Goal: Task Accomplishment & Management: Manage account settings

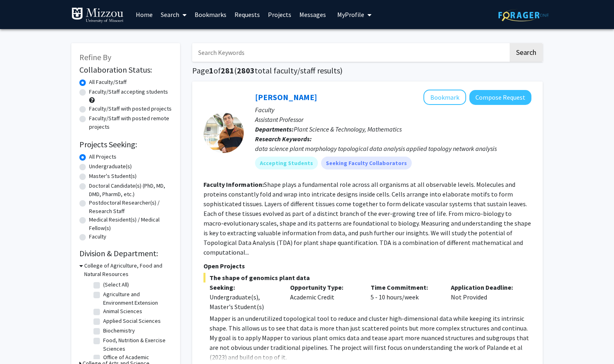
click at [274, 58] on input "Search Keywords" at bounding box center [350, 52] width 316 height 19
type input "Erin Hennes"
click at [510, 43] on button "Search" at bounding box center [526, 52] width 33 height 19
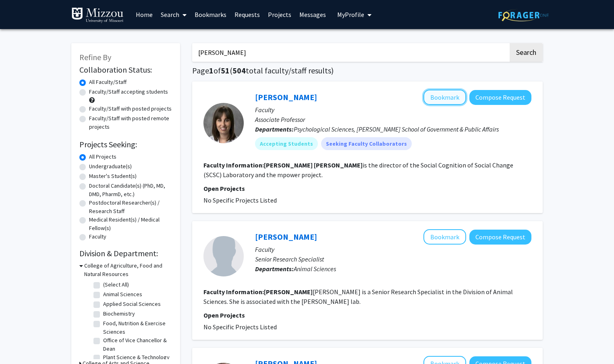
click at [449, 98] on button "Bookmark" at bounding box center [445, 97] width 43 height 15
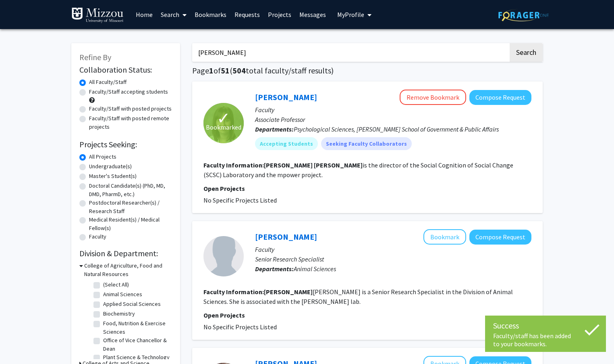
click at [207, 18] on link "Bookmarks" at bounding box center [211, 14] width 40 height 28
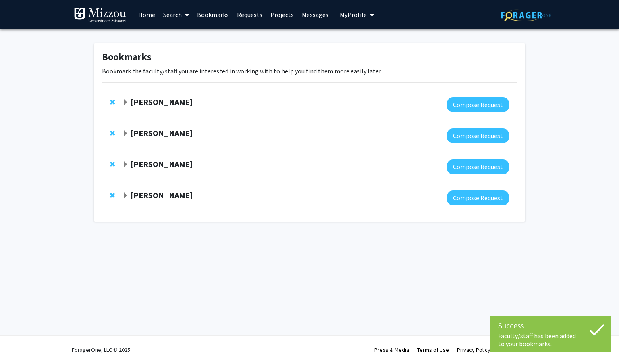
click at [111, 131] on span "Remove Nicholas Gaspelin from bookmarks" at bounding box center [112, 133] width 5 height 6
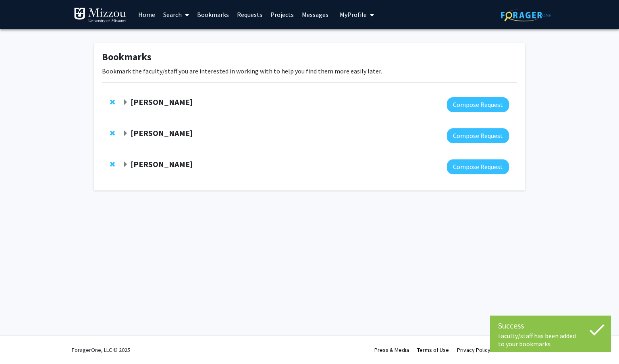
click at [114, 133] on span "Remove David Beversdorf from bookmarks" at bounding box center [112, 133] width 5 height 6
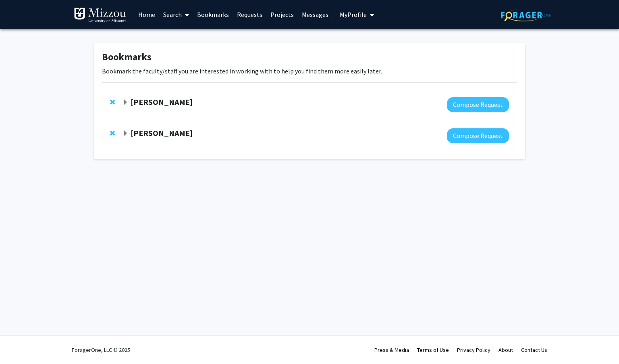
click at [113, 103] on span "Remove Erin Robinson from bookmarks" at bounding box center [112, 102] width 5 height 6
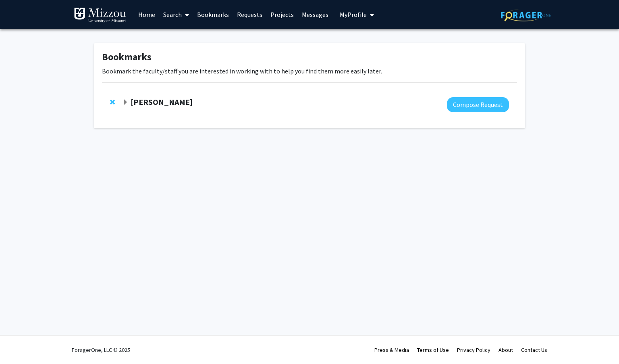
click at [150, 15] on link "Home" at bounding box center [146, 14] width 25 height 28
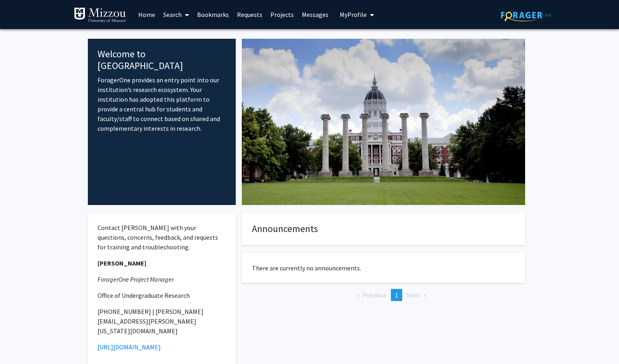
click at [169, 18] on link "Search" at bounding box center [176, 14] width 34 height 28
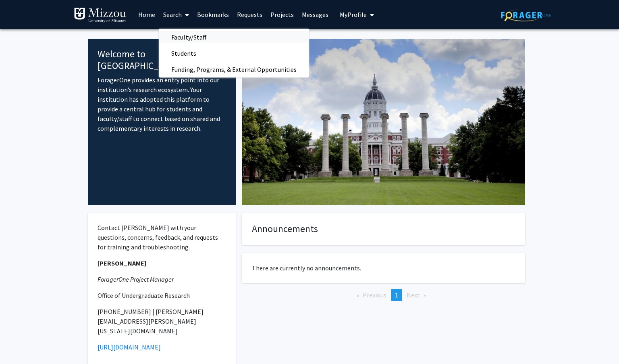
click at [189, 37] on span "Faculty/Staff" at bounding box center [188, 37] width 59 height 16
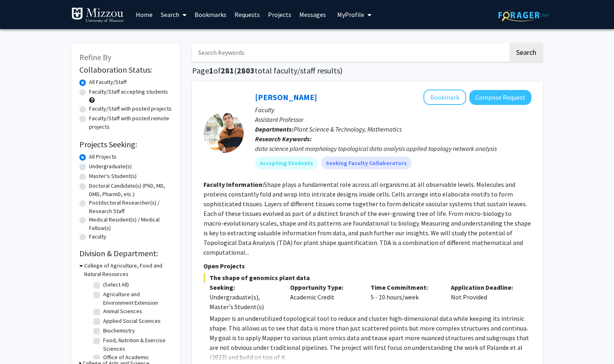
click at [264, 54] on input "Search Keywords" at bounding box center [350, 52] width 316 height 19
click at [510, 43] on button "Search" at bounding box center [526, 52] width 33 height 19
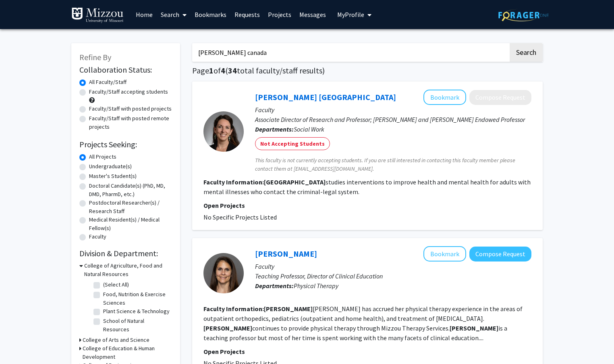
click at [231, 129] on div at bounding box center [224, 131] width 40 height 40
click at [444, 94] on button "Bookmark" at bounding box center [445, 97] width 43 height 15
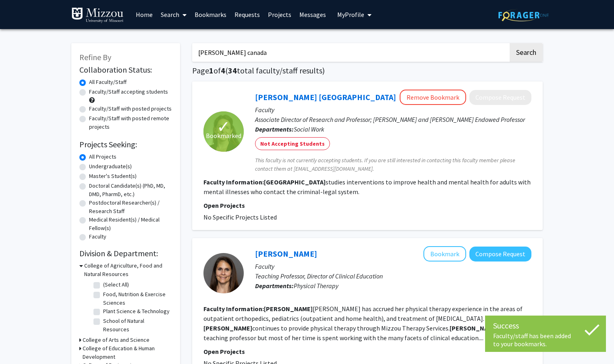
click at [299, 58] on input "Kelly canada" at bounding box center [350, 52] width 316 height 19
type input "K"
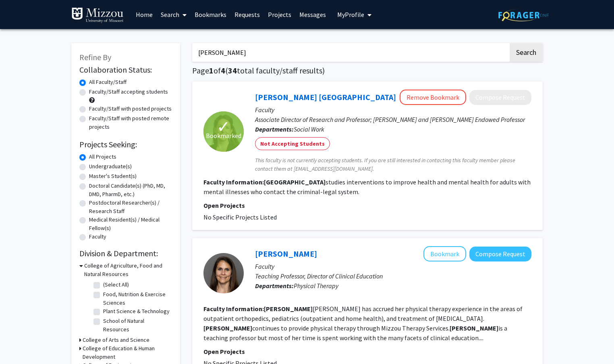
click at [510, 43] on button "Search" at bounding box center [526, 52] width 33 height 19
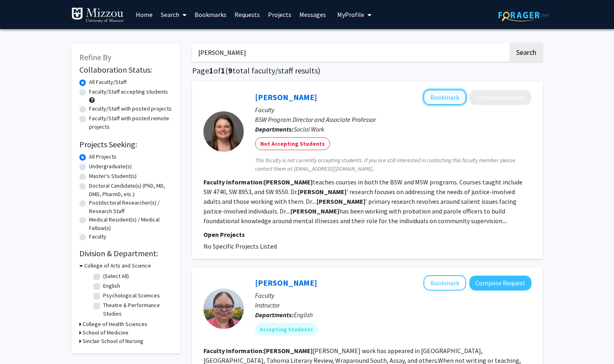
click at [451, 94] on button "Bookmark" at bounding box center [445, 97] width 43 height 15
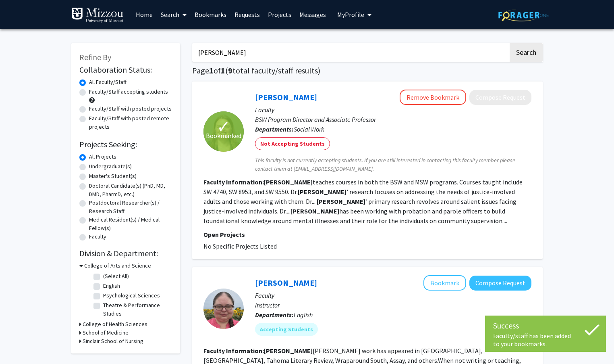
click at [429, 52] on input "Ashley givens" at bounding box center [350, 52] width 316 height 19
type input "A"
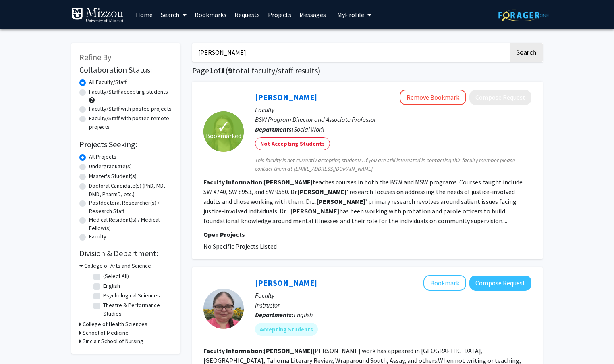
click at [510, 43] on button "Search" at bounding box center [526, 52] width 33 height 19
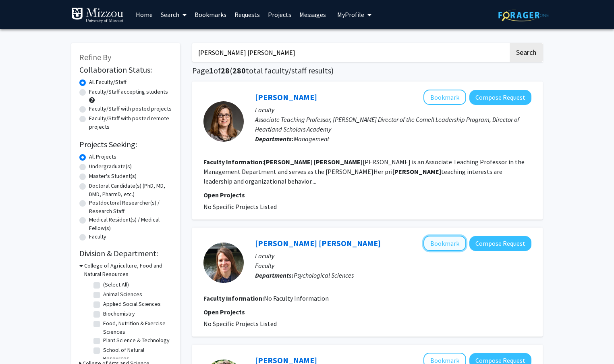
click at [439, 235] on button "Bookmark" at bounding box center [445, 242] width 43 height 15
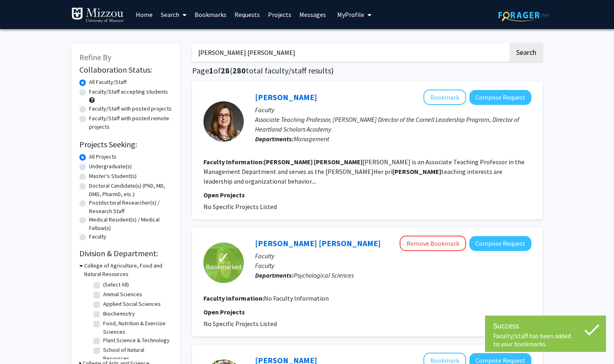
click at [474, 56] on input "Mary beth miller" at bounding box center [350, 52] width 316 height 19
type input "M"
type input "D"
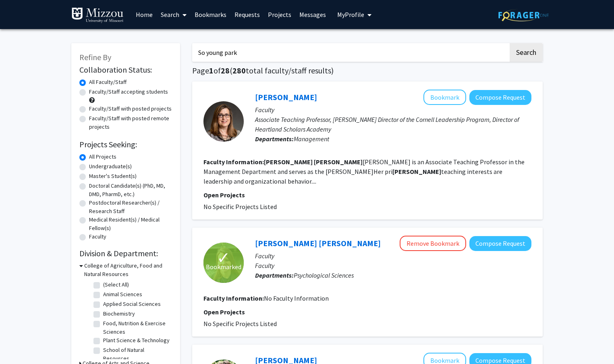
click at [510, 43] on button "Search" at bounding box center [526, 52] width 33 height 19
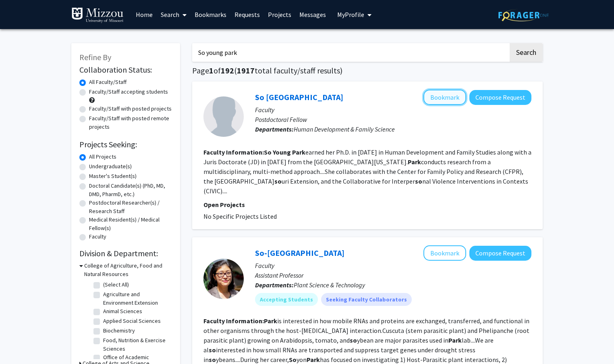
click at [443, 94] on button "Bookmark" at bounding box center [445, 97] width 43 height 15
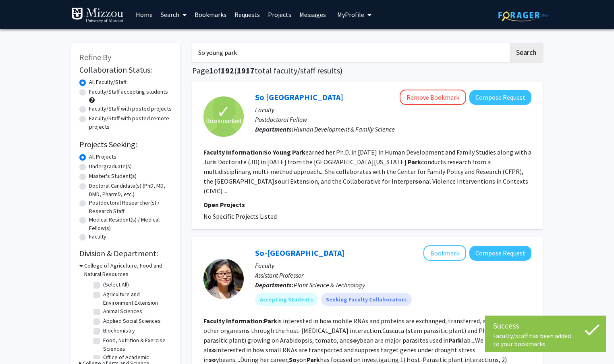
click at [307, 50] on input "So young park" at bounding box center [350, 52] width 316 height 19
type input "S"
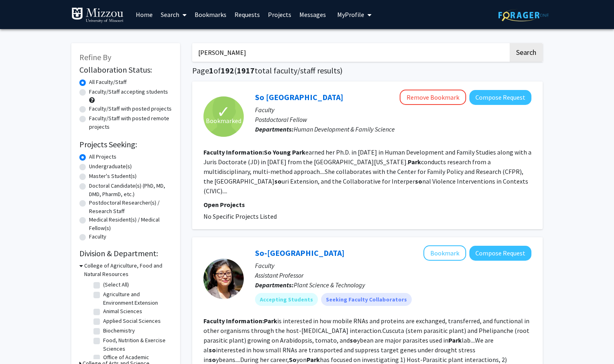
click at [510, 43] on button "Search" at bounding box center [526, 52] width 33 height 19
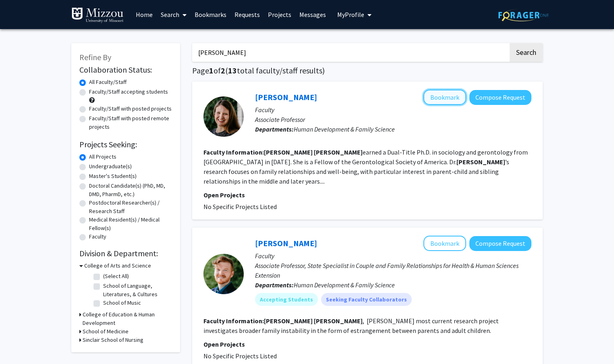
click at [448, 97] on button "Bookmark" at bounding box center [445, 97] width 43 height 15
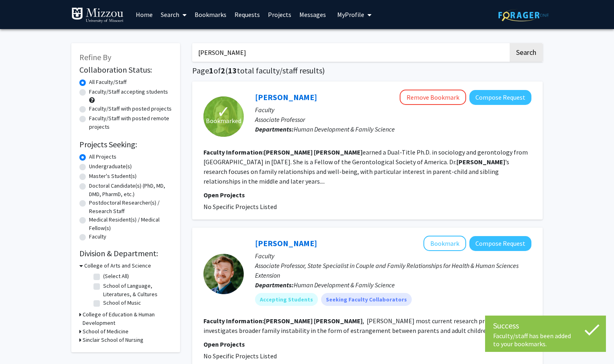
click at [352, 50] on input "Megan gilligan" at bounding box center [350, 52] width 316 height 19
type input "M"
type input "L"
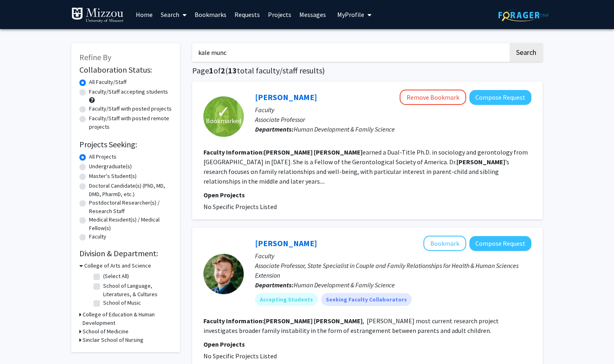
click at [510, 43] on button "Search" at bounding box center [526, 52] width 33 height 19
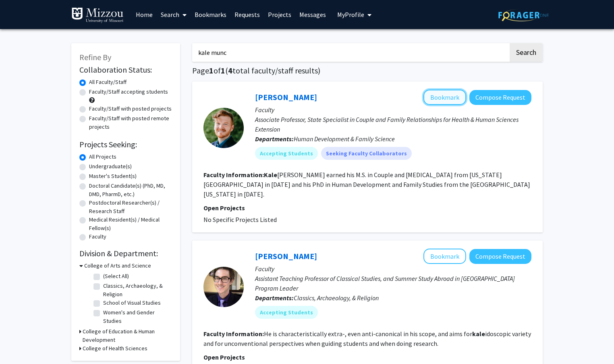
click at [446, 99] on button "Bookmark" at bounding box center [445, 97] width 43 height 15
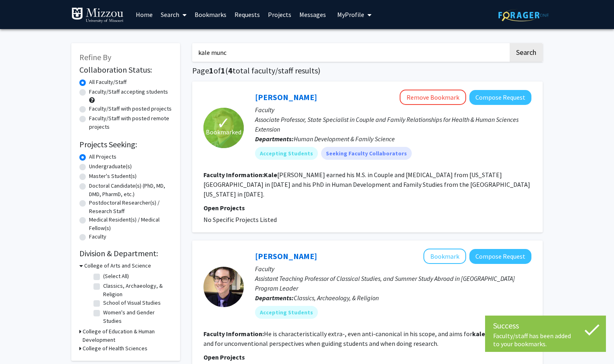
click at [413, 55] on input "kale munc" at bounding box center [350, 52] width 316 height 19
type input "k"
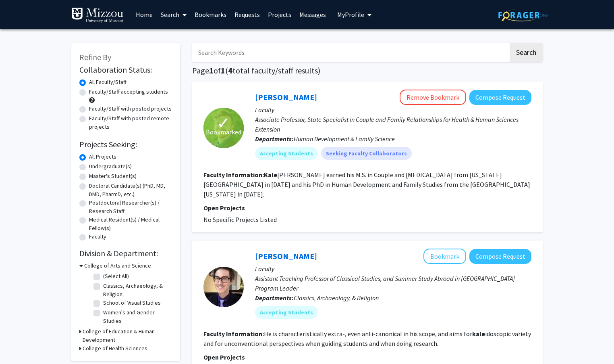
click at [413, 55] on input "Search Keywords" at bounding box center [350, 52] width 316 height 19
click at [219, 14] on link "Bookmarks" at bounding box center [211, 14] width 40 height 28
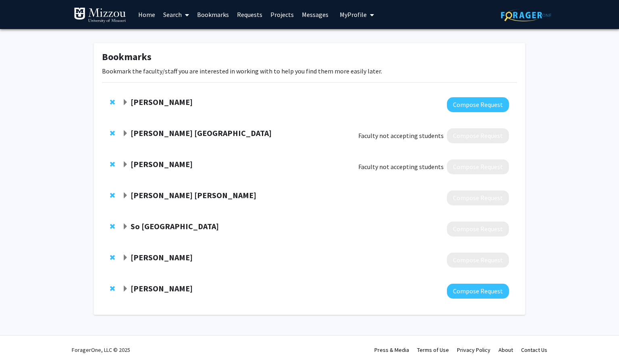
click at [148, 100] on strong "Erin Hennes" at bounding box center [162, 102] width 62 height 10
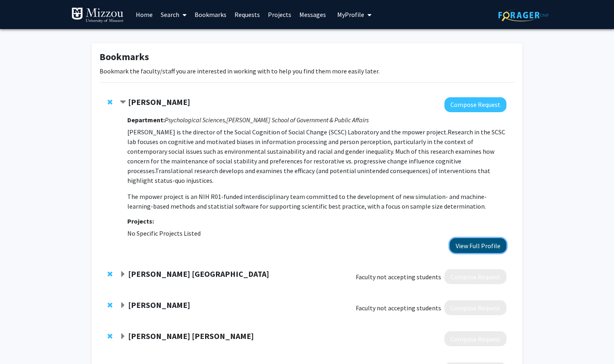
click at [458, 238] on button "View Full Profile" at bounding box center [478, 245] width 57 height 15
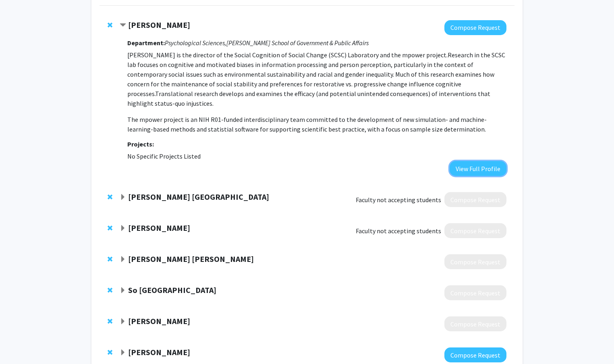
scroll to position [77, 0]
click at [146, 346] on strong "Kale Monk" at bounding box center [159, 351] width 62 height 10
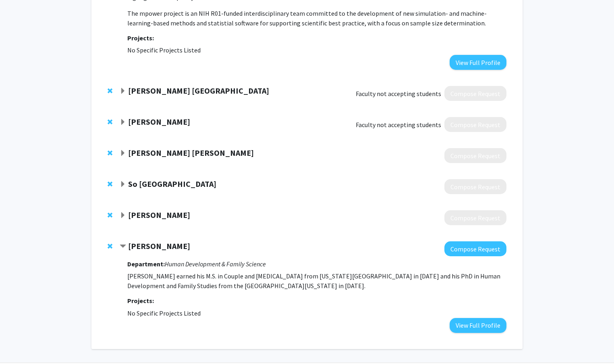
scroll to position [184, 0]
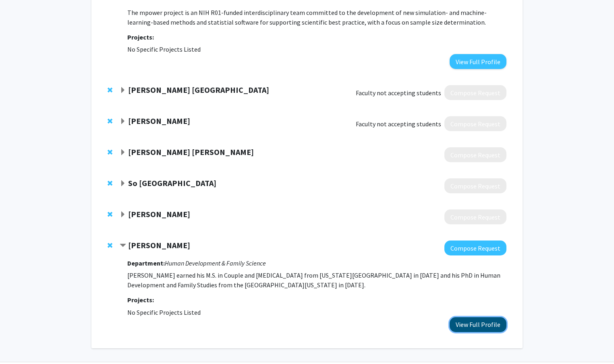
click at [491, 317] on button "View Full Profile" at bounding box center [478, 324] width 57 height 15
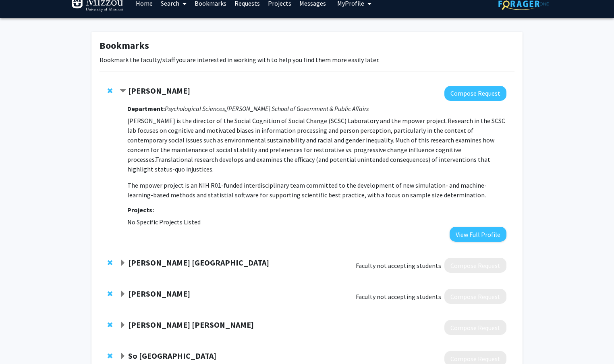
scroll to position [12, 0]
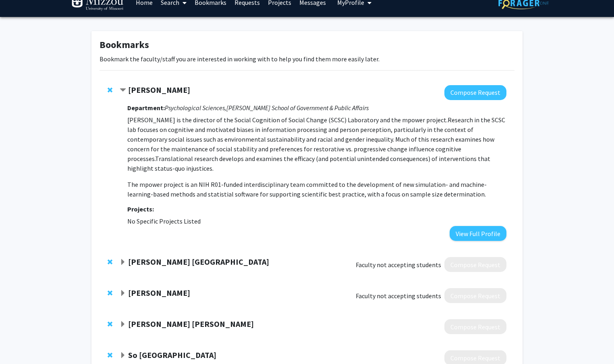
click at [137, 87] on strong "Erin Hennes" at bounding box center [159, 90] width 62 height 10
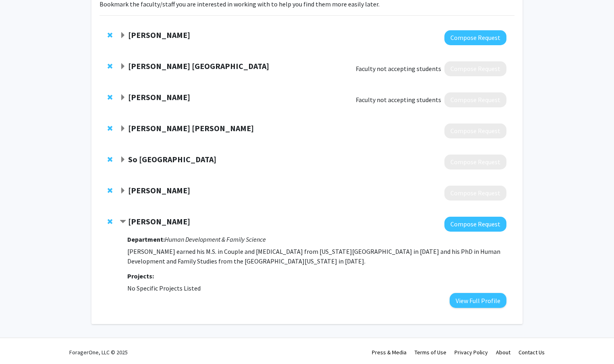
scroll to position [69, 0]
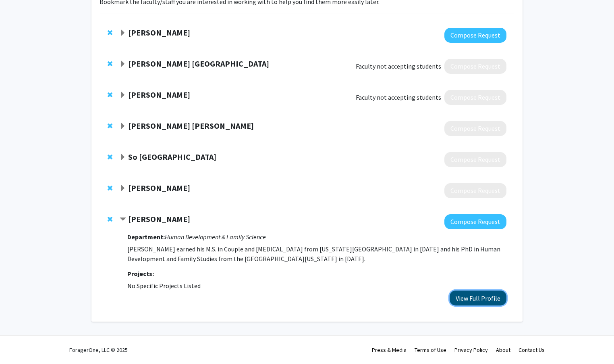
click at [490, 295] on button "View Full Profile" at bounding box center [478, 297] width 57 height 15
click at [159, 154] on strong "So [GEOGRAPHIC_DATA]" at bounding box center [172, 157] width 88 height 10
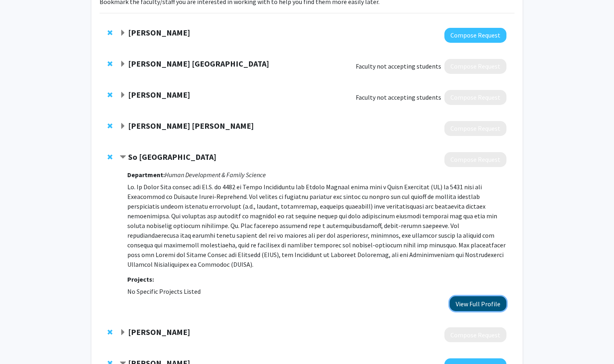
click at [464, 298] on button "View Full Profile" at bounding box center [478, 303] width 57 height 15
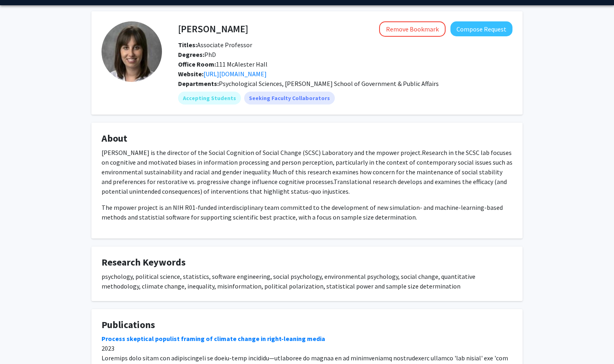
scroll to position [25, 0]
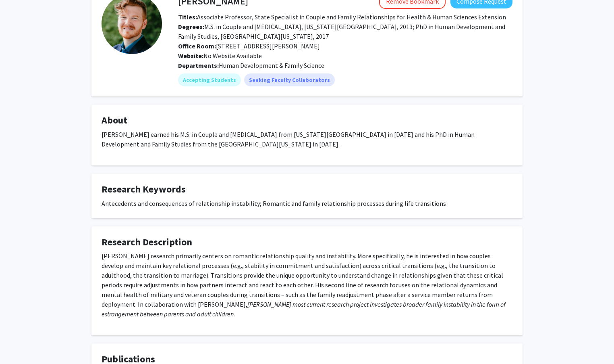
scroll to position [61, 0]
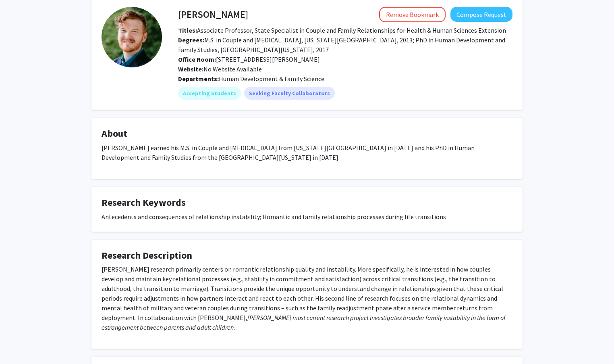
scroll to position [40, 0]
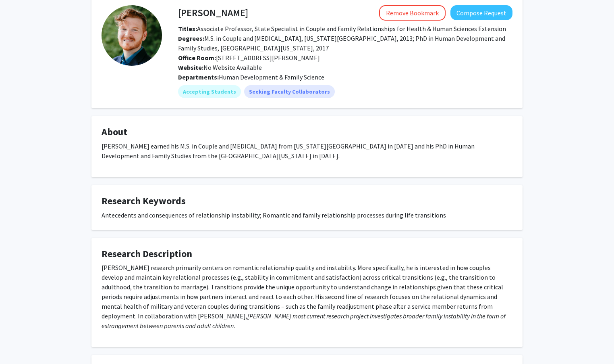
click at [548, 20] on div "Kale Monk Remove Bookmark Compose Request Titles: Associate Professor, State Sp…" at bounding box center [307, 333] width 614 height 689
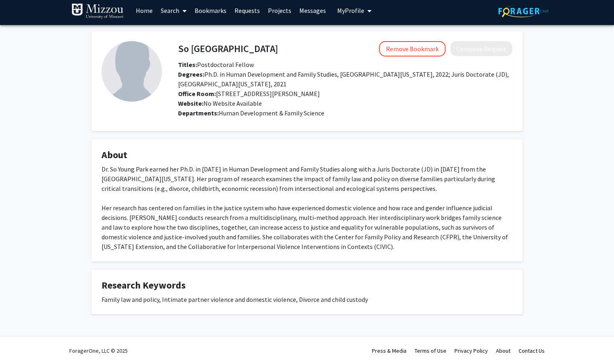
scroll to position [4, 0]
